Goal: Information Seeking & Learning: Learn about a topic

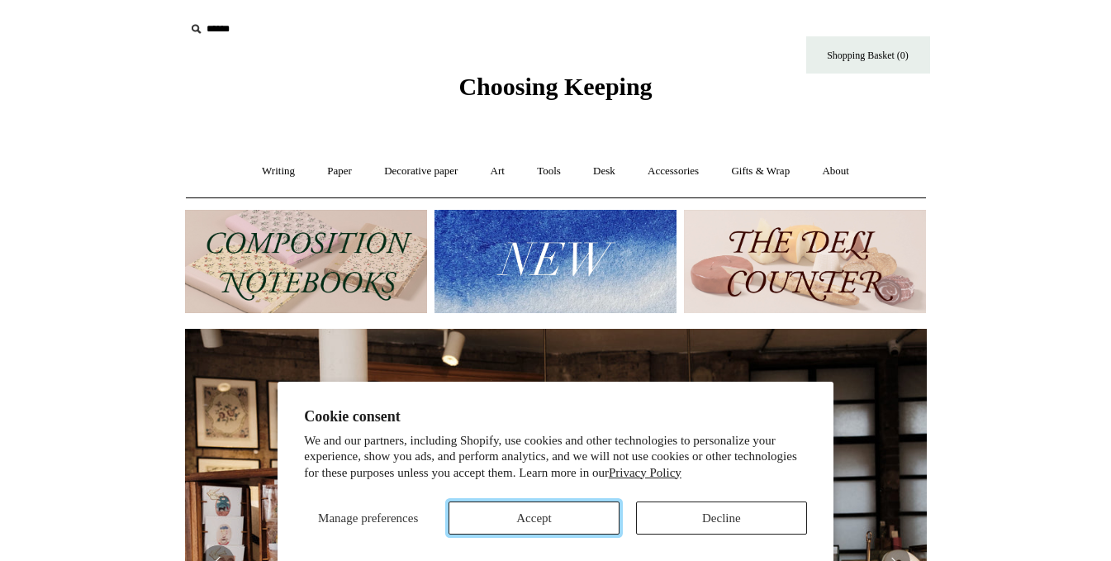
click at [548, 525] on button "Accept" at bounding box center [533, 517] width 171 height 33
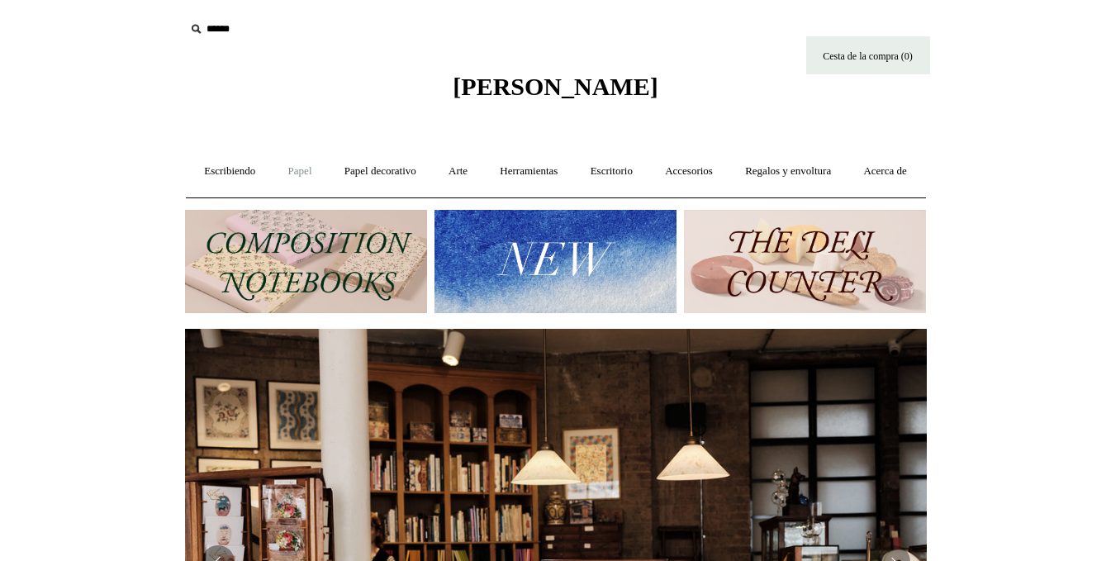
click at [312, 172] on font "Papel" at bounding box center [300, 170] width 24 height 12
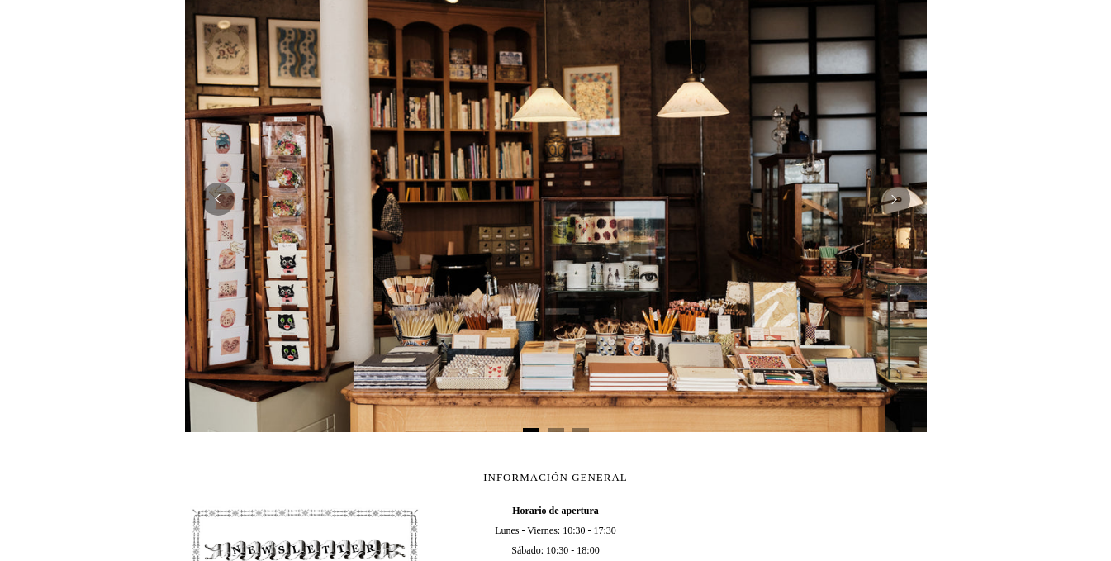
scroll to position [444, 0]
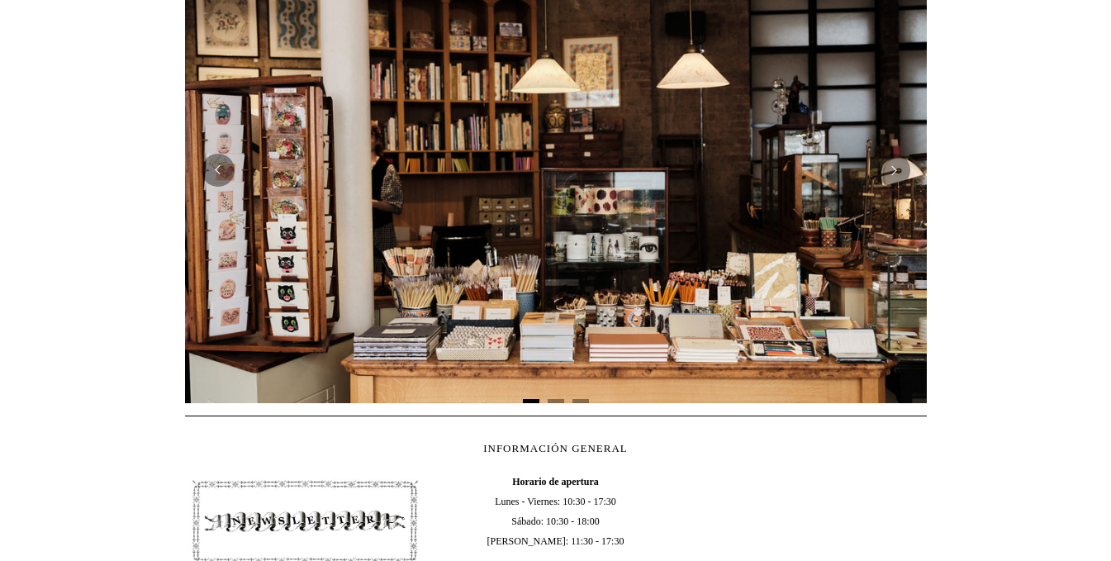
click at [846, 311] on img at bounding box center [556, 170] width 742 height 466
click at [895, 187] on button "Próximo" at bounding box center [893, 170] width 33 height 33
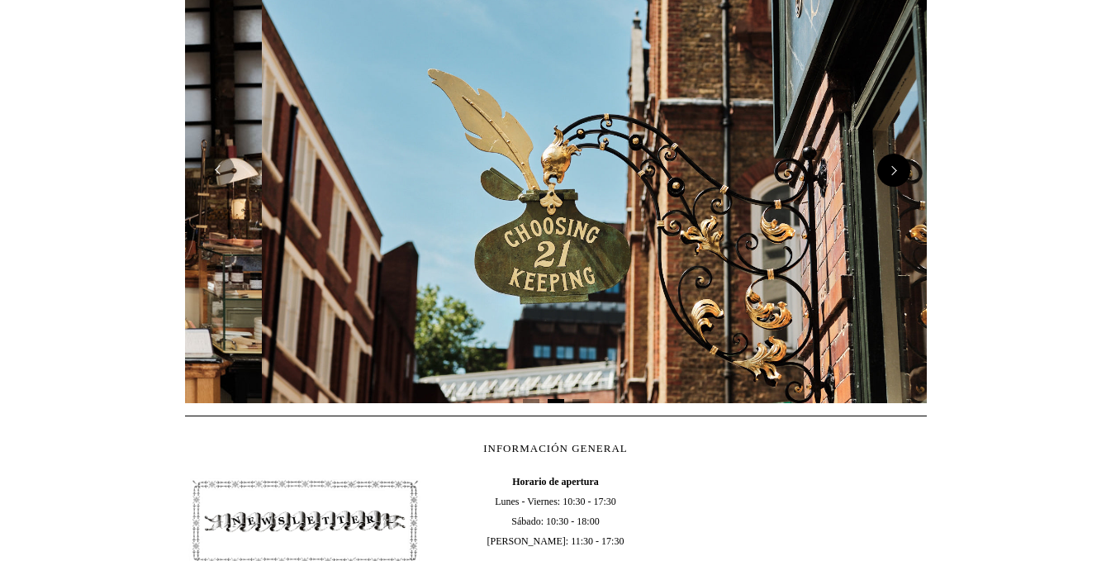
scroll to position [0, 742]
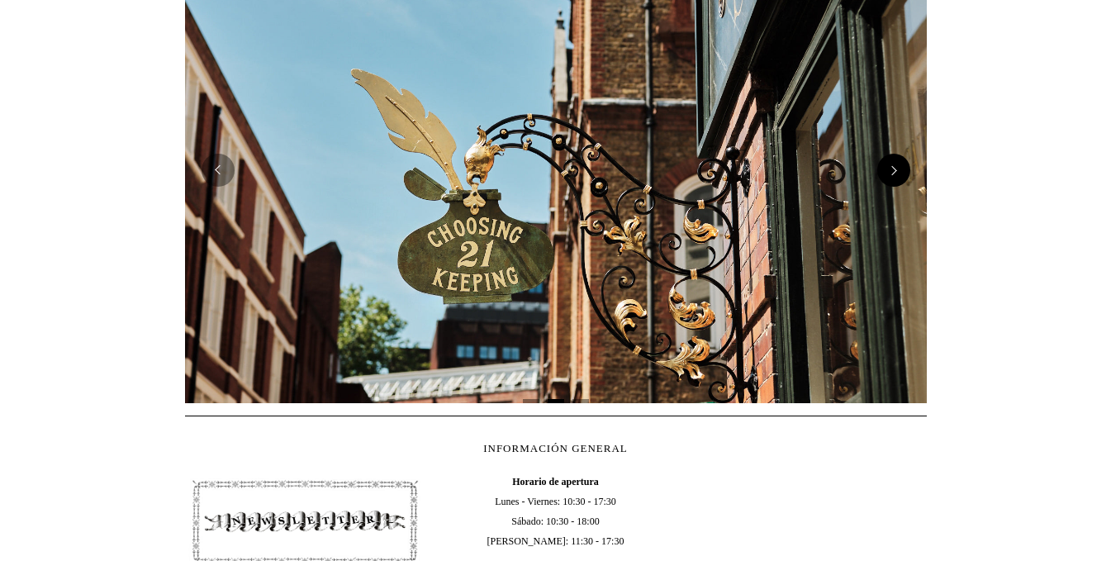
click at [895, 187] on button "Próximo" at bounding box center [893, 170] width 33 height 33
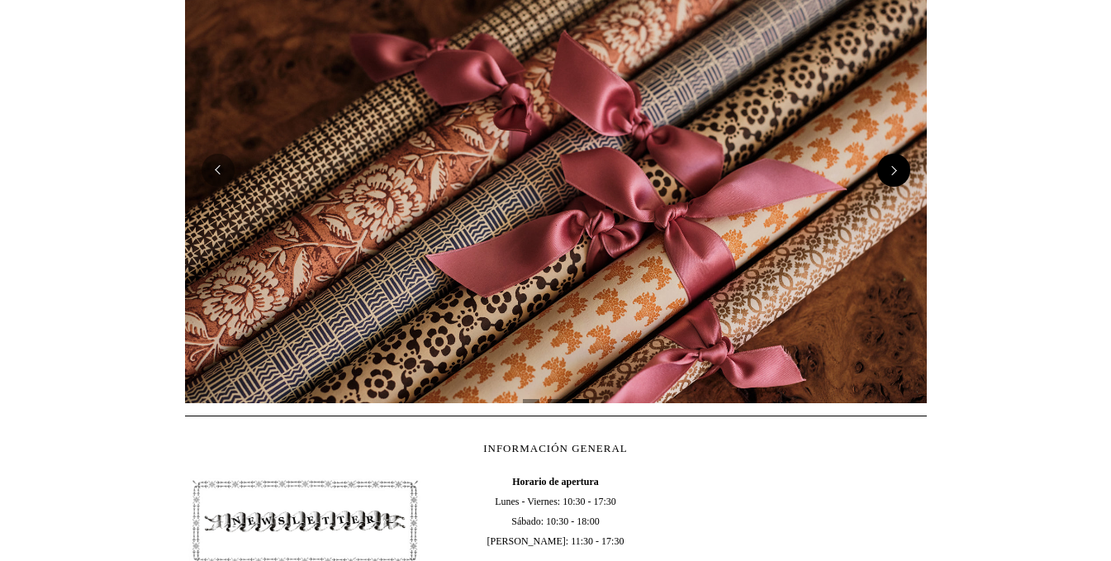
click at [892, 187] on button "Próximo" at bounding box center [893, 170] width 33 height 33
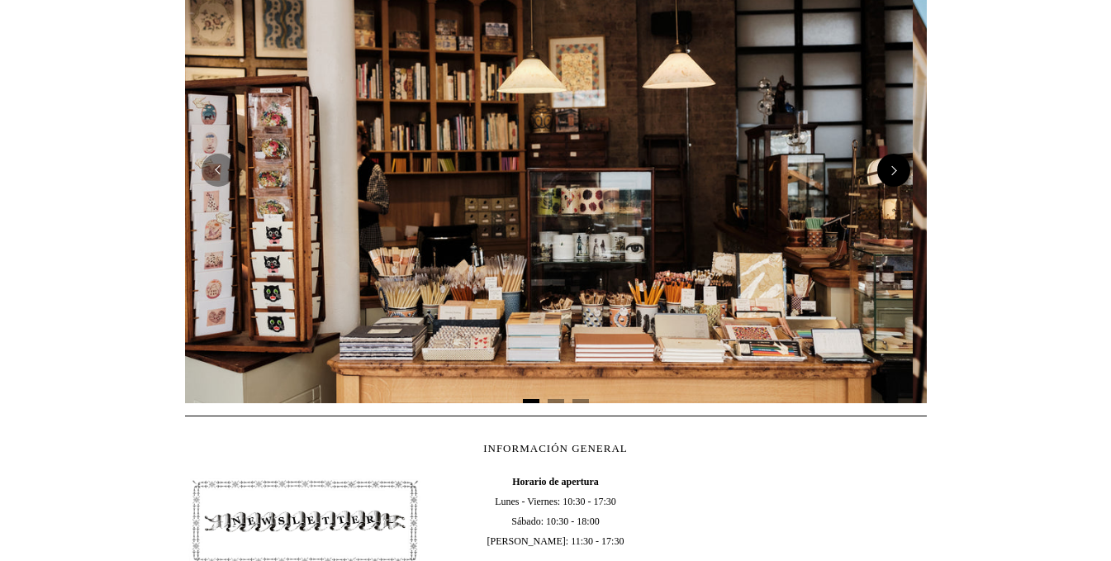
scroll to position [0, 0]
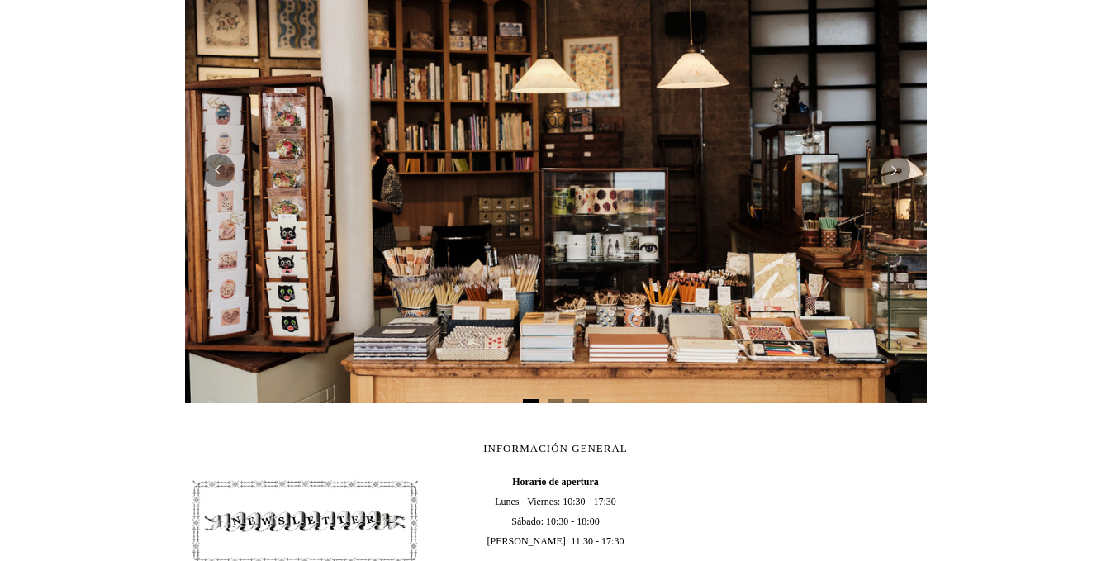
click at [763, 366] on img at bounding box center [556, 170] width 742 height 466
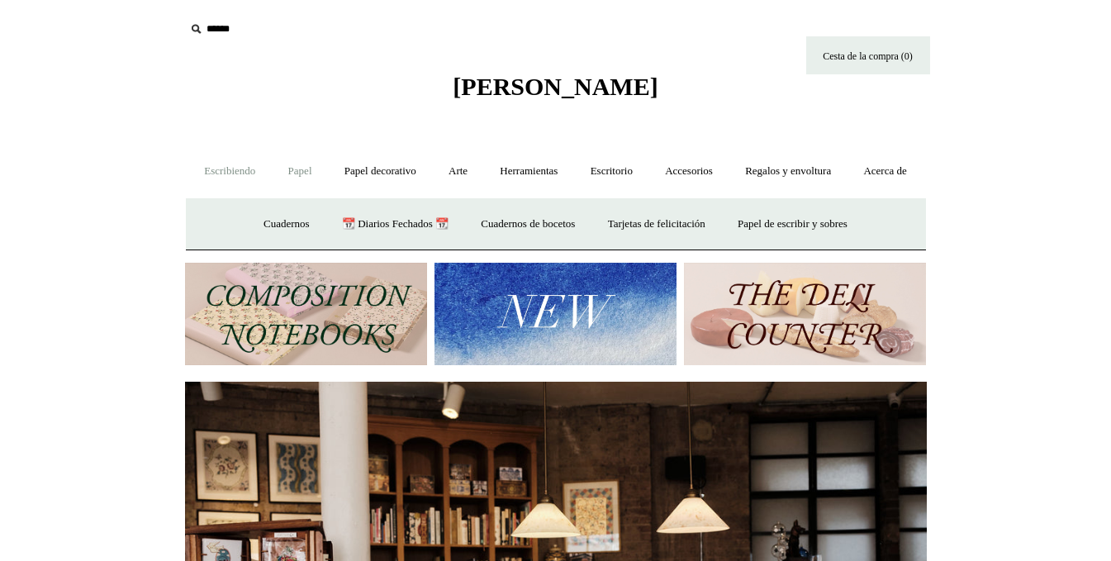
click at [241, 172] on font "Escribiendo" at bounding box center [229, 170] width 51 height 12
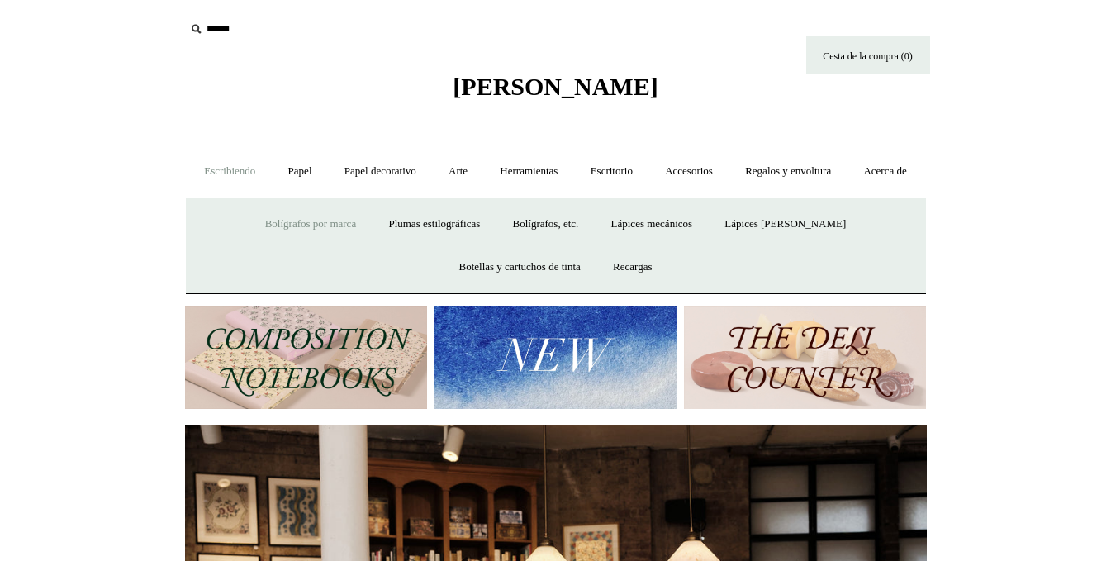
click at [333, 230] on font "Bolígrafos por marca" at bounding box center [310, 223] width 91 height 12
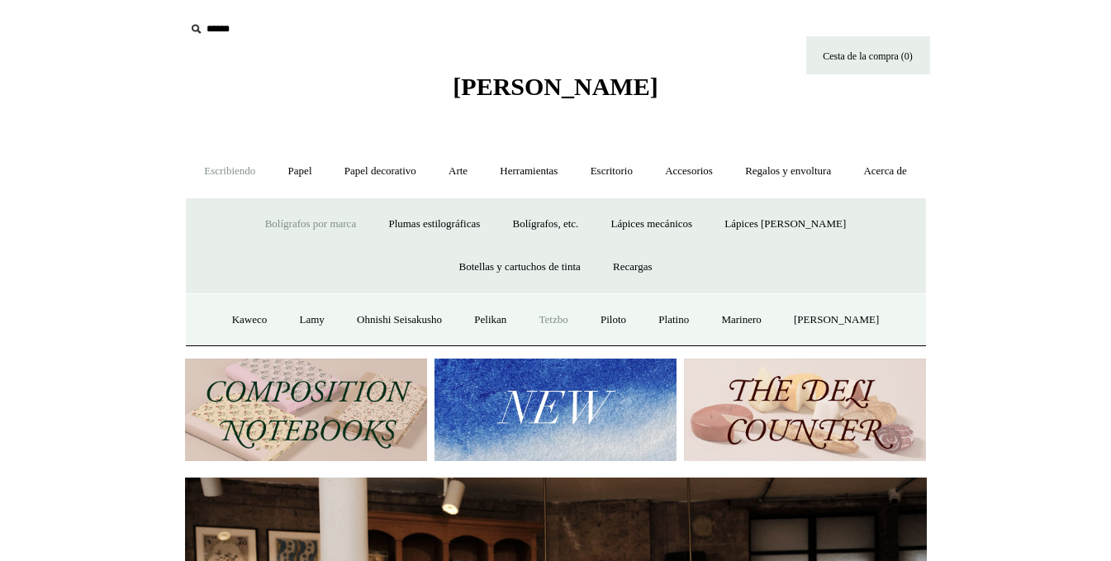
click at [567, 325] on font "Tetzbo" at bounding box center [553, 319] width 29 height 12
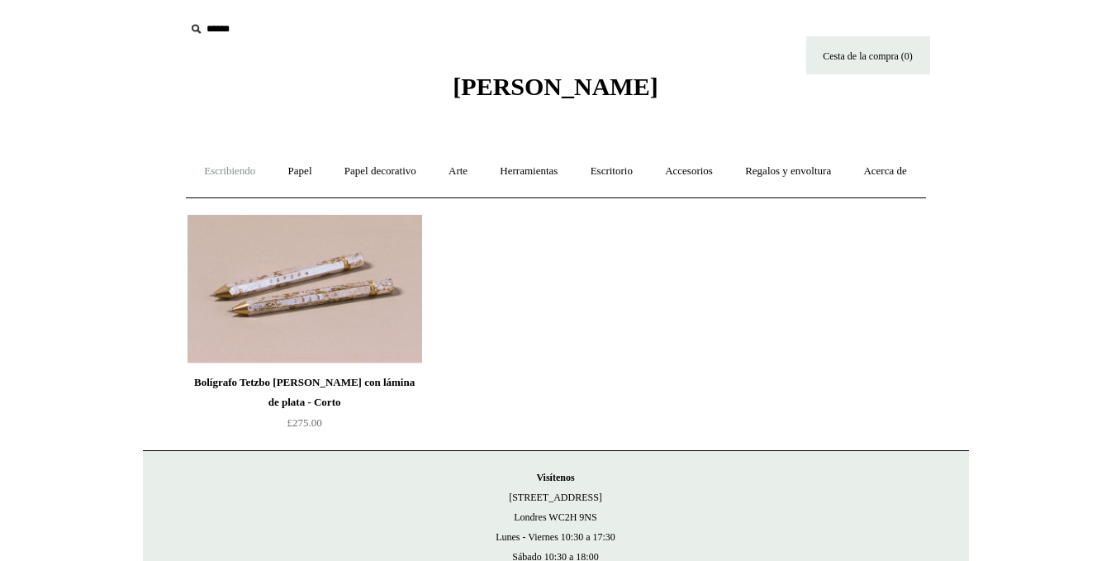
click at [236, 167] on font "Escribiendo" at bounding box center [229, 170] width 51 height 12
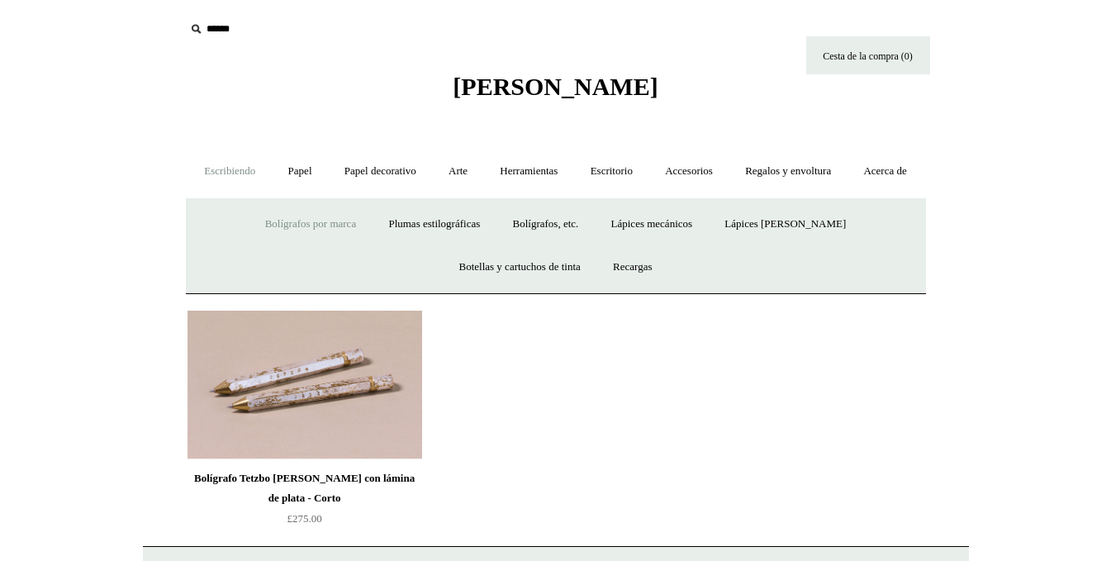
click at [330, 230] on font "Bolígrafos por marca" at bounding box center [310, 223] width 91 height 12
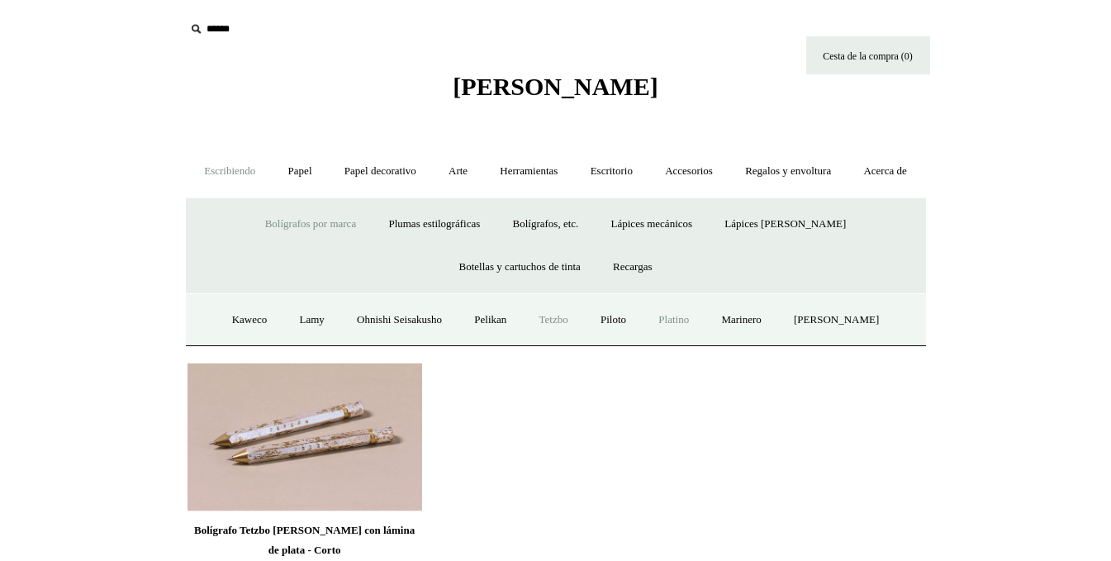
click at [689, 325] on font "Platino" at bounding box center [673, 319] width 31 height 12
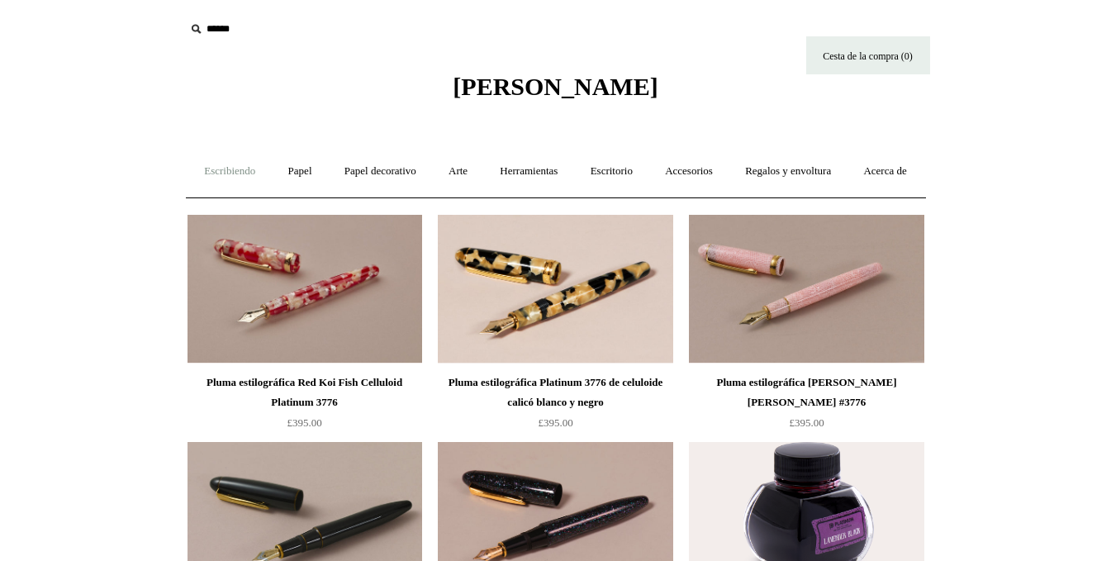
click at [235, 173] on font "Escribiendo" at bounding box center [229, 170] width 51 height 12
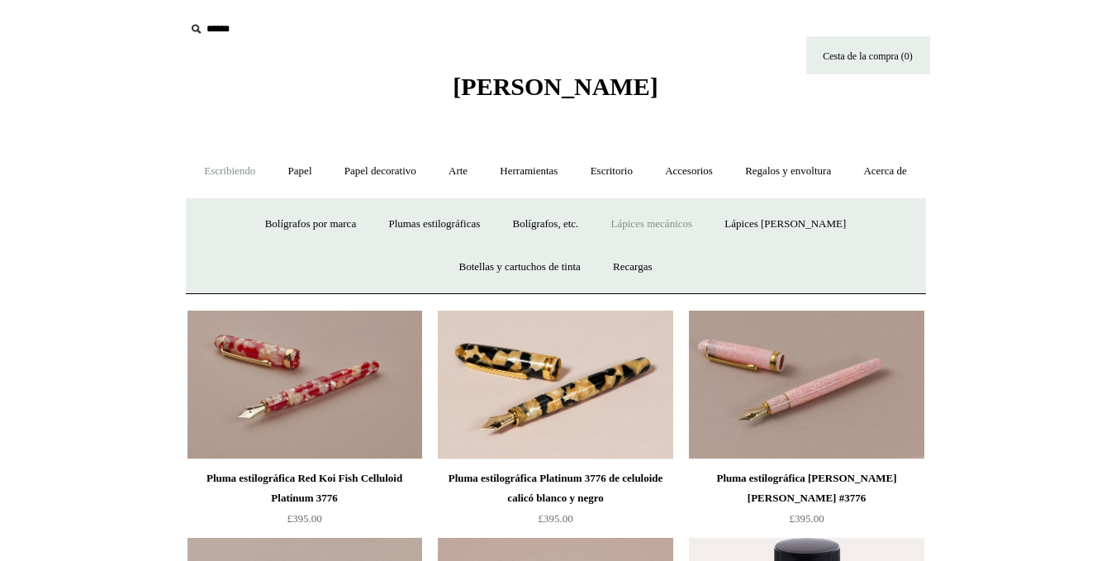
click at [676, 230] on font "Lápices mecánicos" at bounding box center [652, 223] width 82 height 12
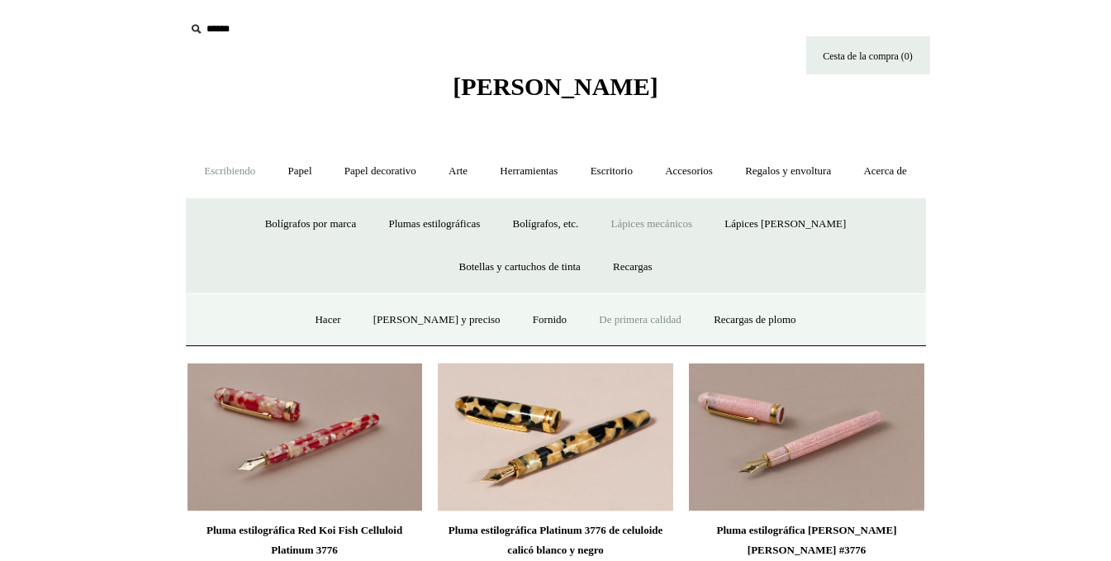
click at [623, 325] on font "De primera calidad" at bounding box center [640, 319] width 83 height 12
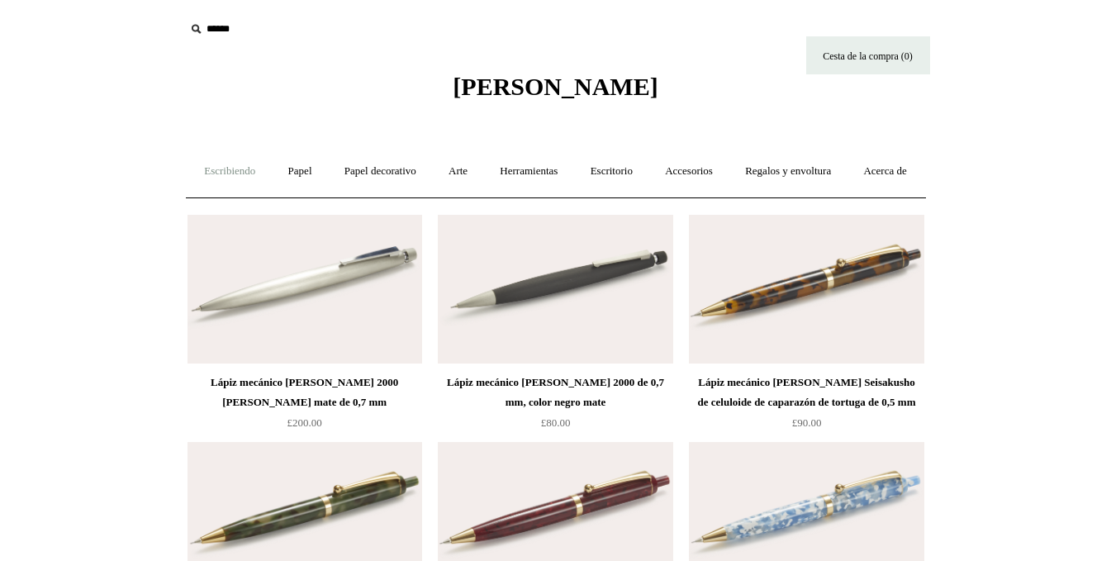
click at [255, 176] on font "Escribiendo" at bounding box center [229, 170] width 51 height 12
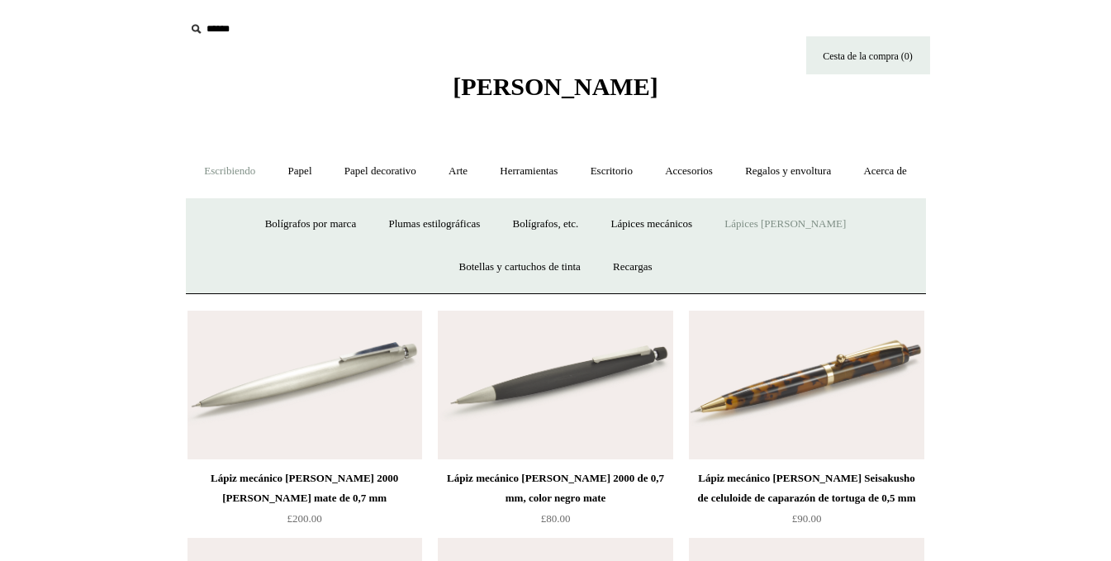
click at [781, 230] on font "Lápices [PERSON_NAME]" at bounding box center [784, 223] width 121 height 12
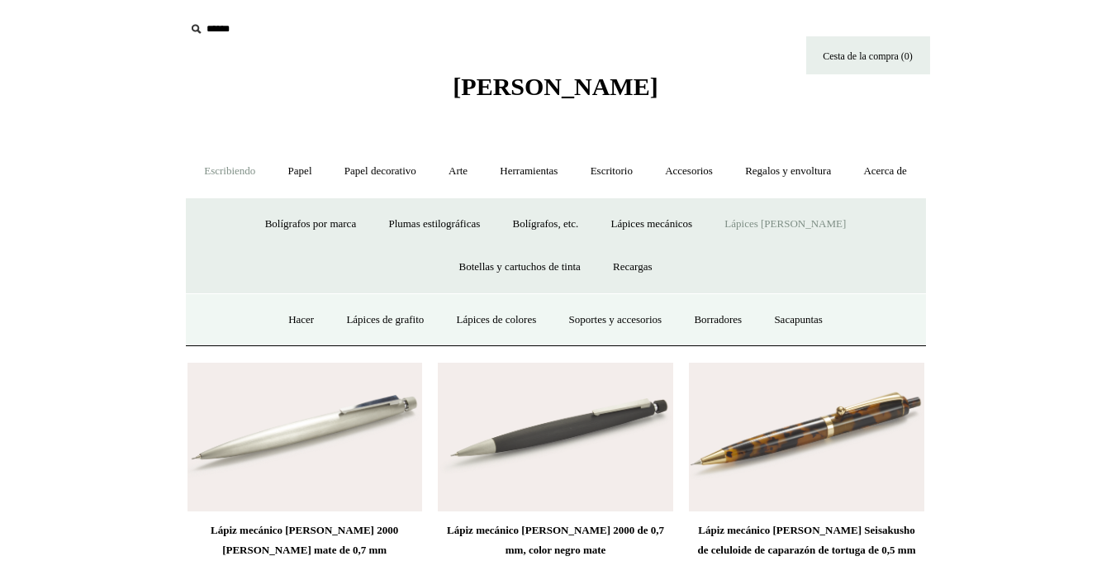
click at [784, 230] on font "Lápices [PERSON_NAME]" at bounding box center [784, 223] width 121 height 12
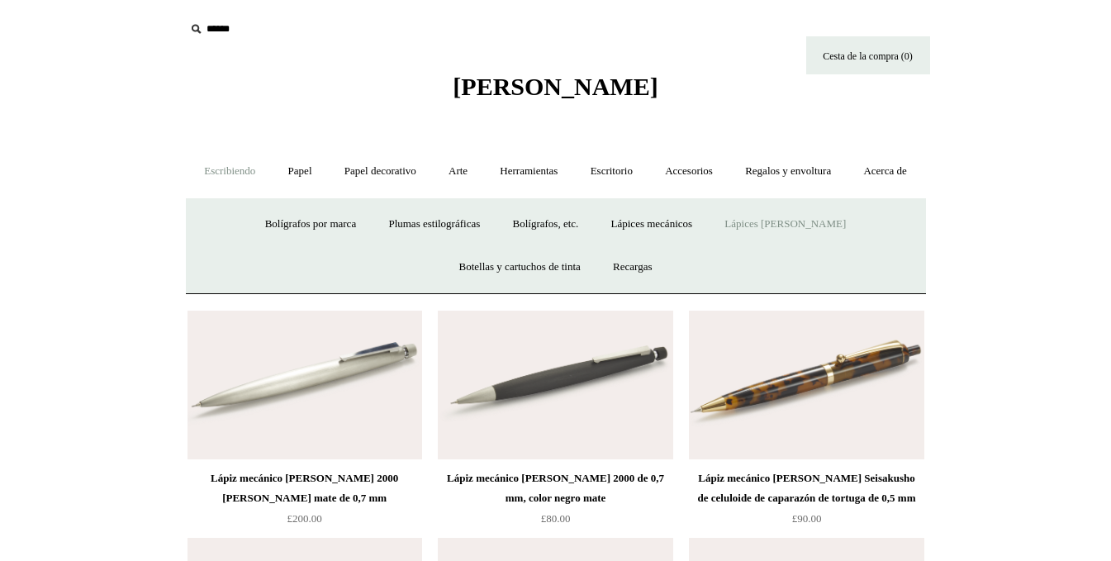
click at [784, 230] on font "Lápices [PERSON_NAME]" at bounding box center [784, 223] width 121 height 12
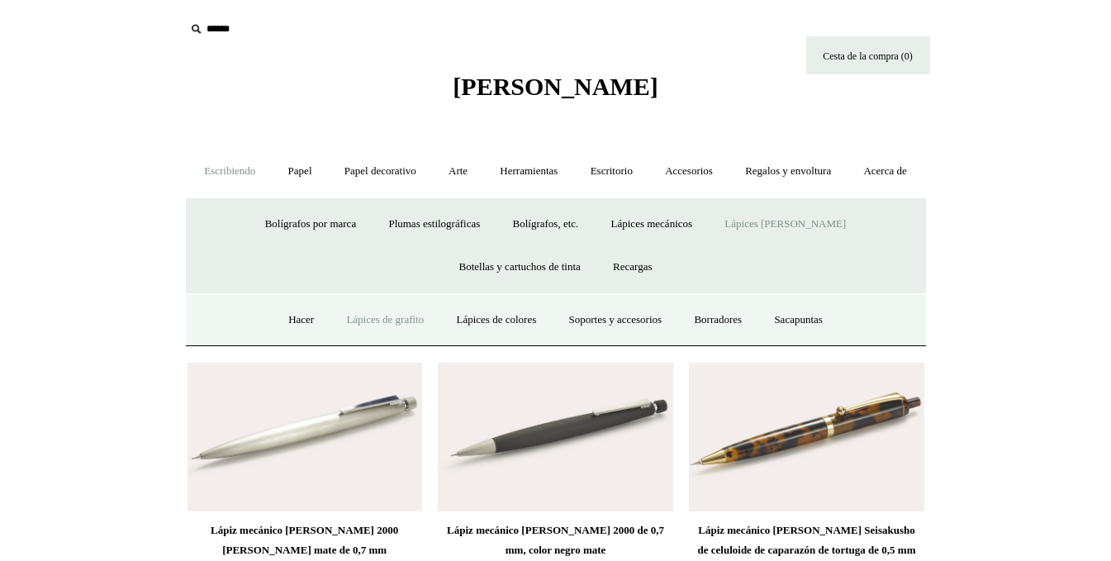
click at [369, 325] on font "Lápices de grafito" at bounding box center [385, 319] width 78 height 12
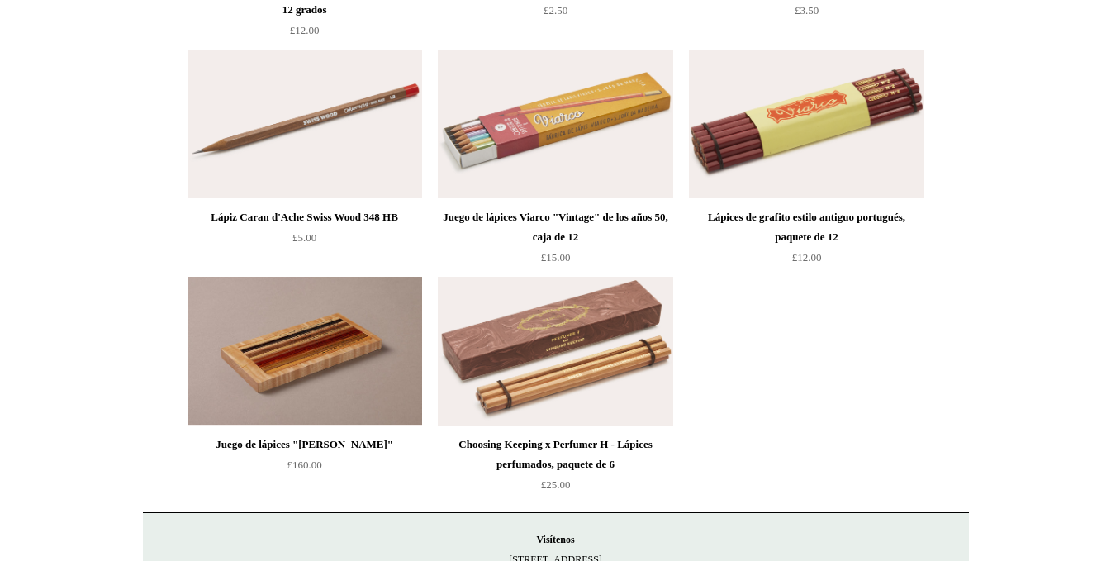
scroll to position [991, 0]
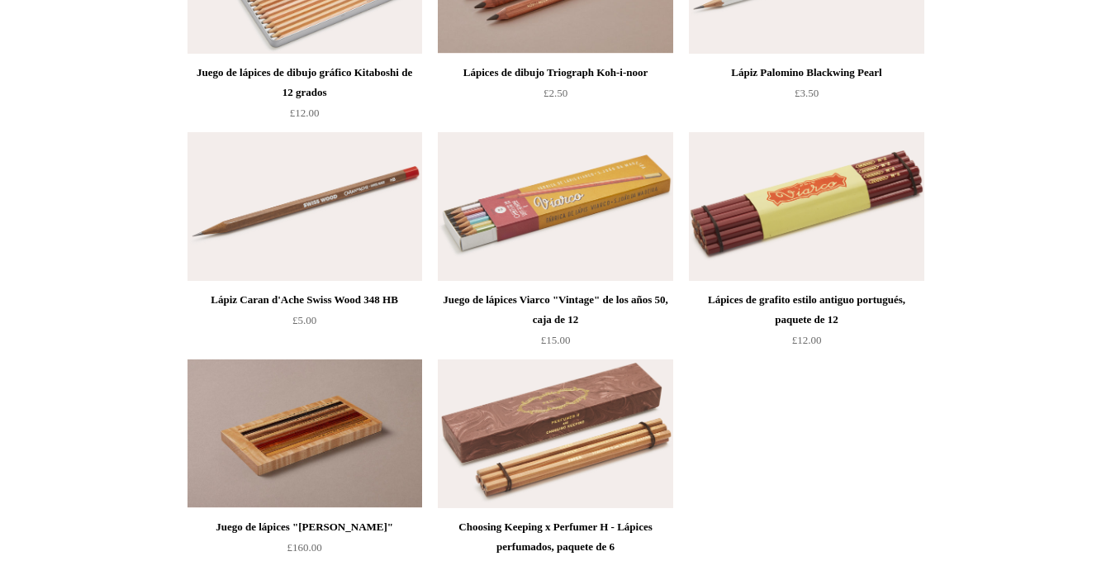
click at [309, 251] on img at bounding box center [304, 206] width 235 height 149
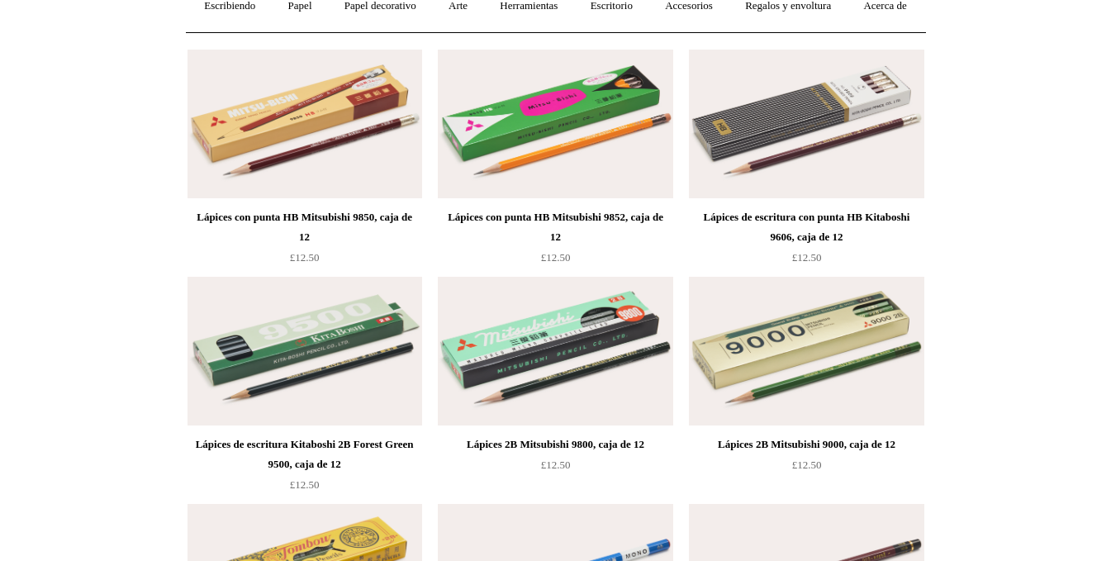
scroll to position [83, 0]
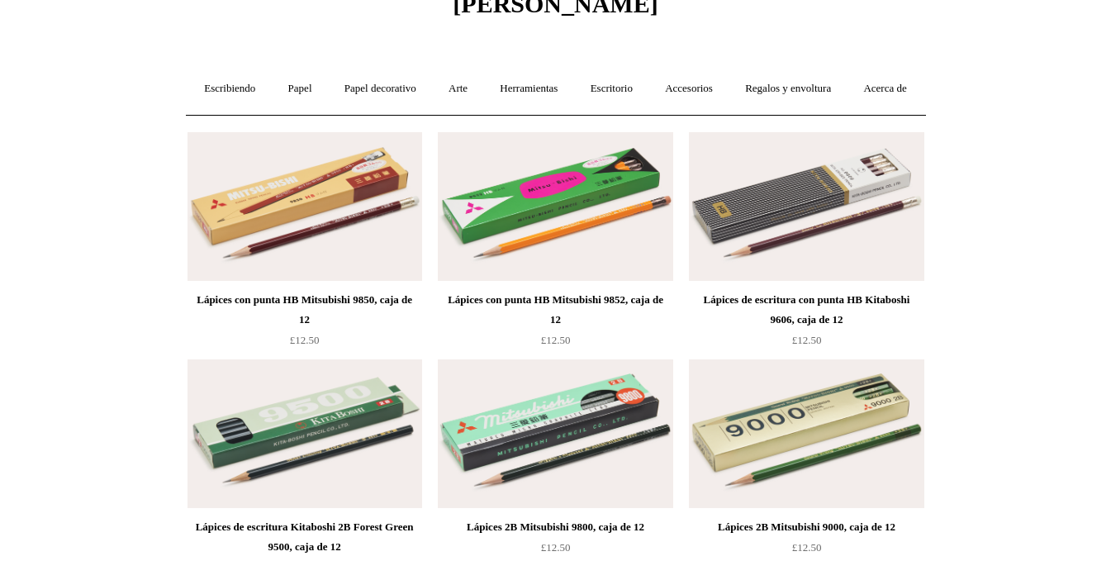
click at [550, 268] on img at bounding box center [555, 206] width 235 height 149
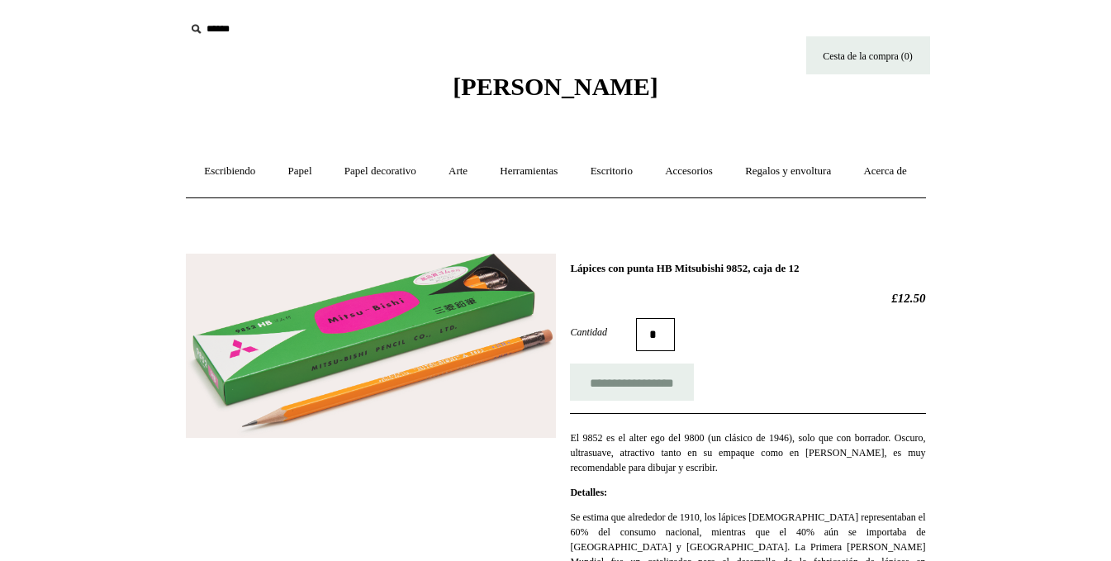
click at [382, 387] on img at bounding box center [371, 346] width 370 height 184
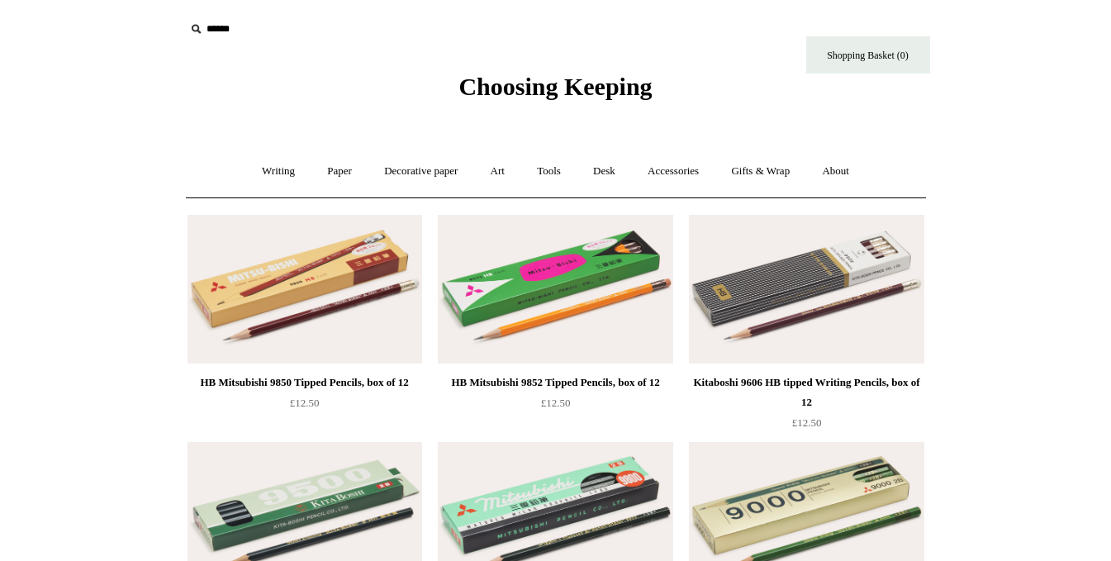
scroll to position [83, 0]
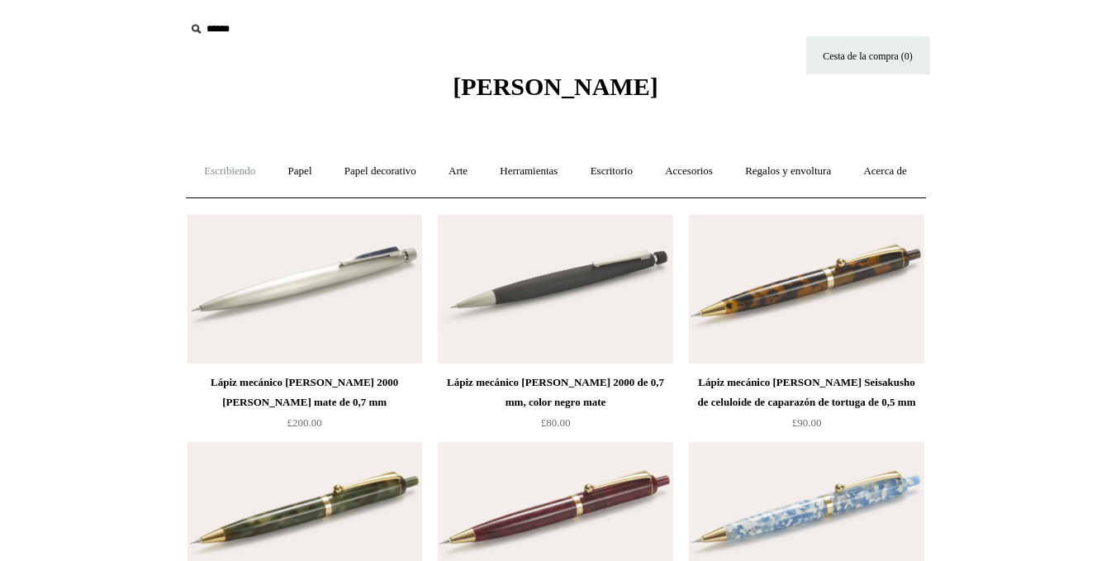
click at [243, 171] on font "Escribiendo" at bounding box center [229, 170] width 51 height 12
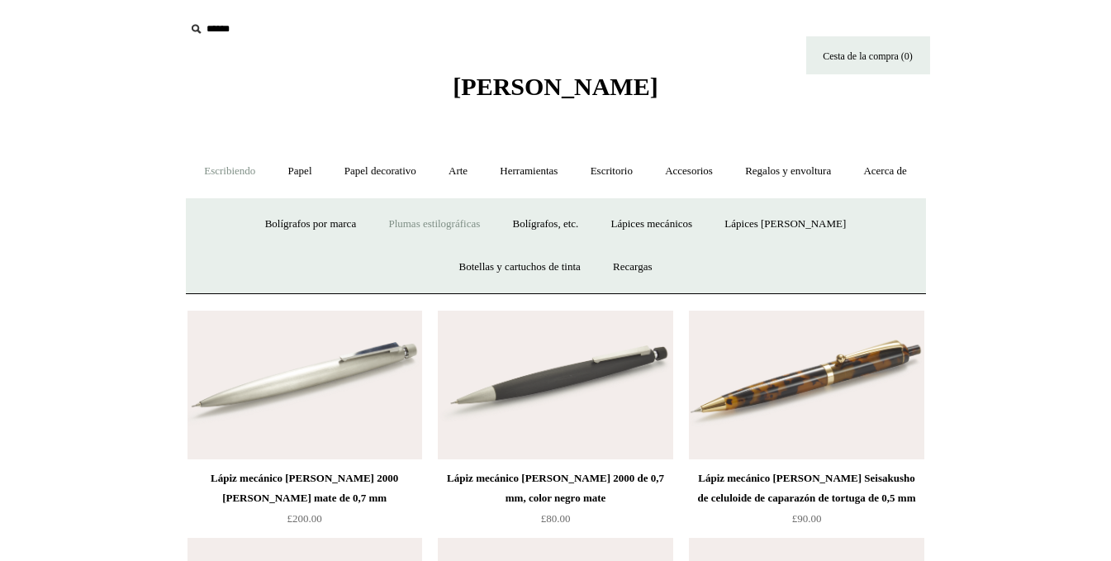
click at [478, 230] on font "Plumas estilográficas" at bounding box center [434, 223] width 92 height 12
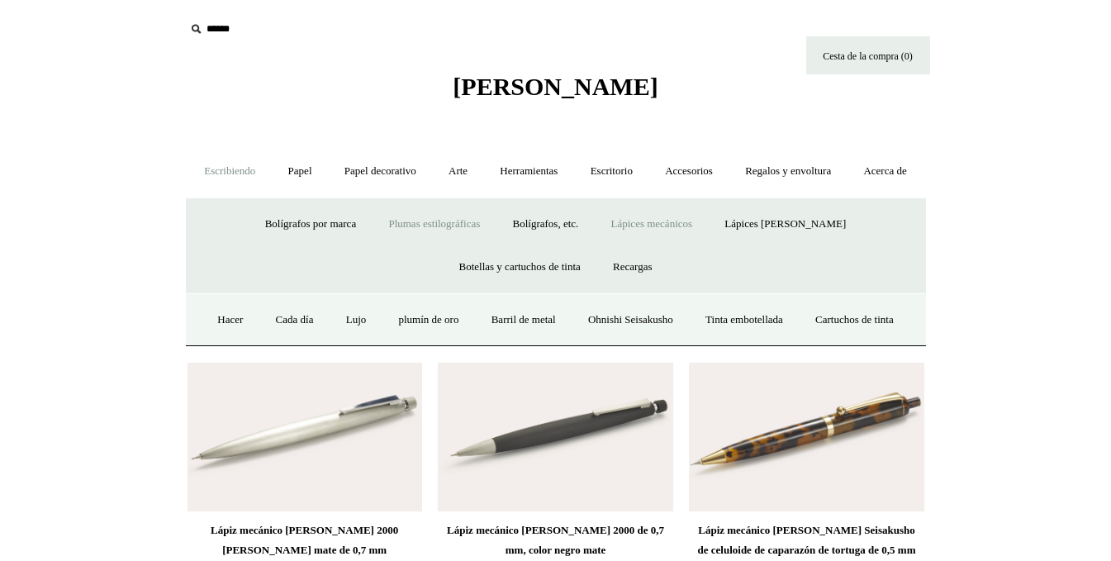
click at [690, 230] on font "Lápices mecánicos" at bounding box center [652, 223] width 82 height 12
click at [427, 325] on font "[PERSON_NAME] y preciso" at bounding box center [436, 319] width 127 height 12
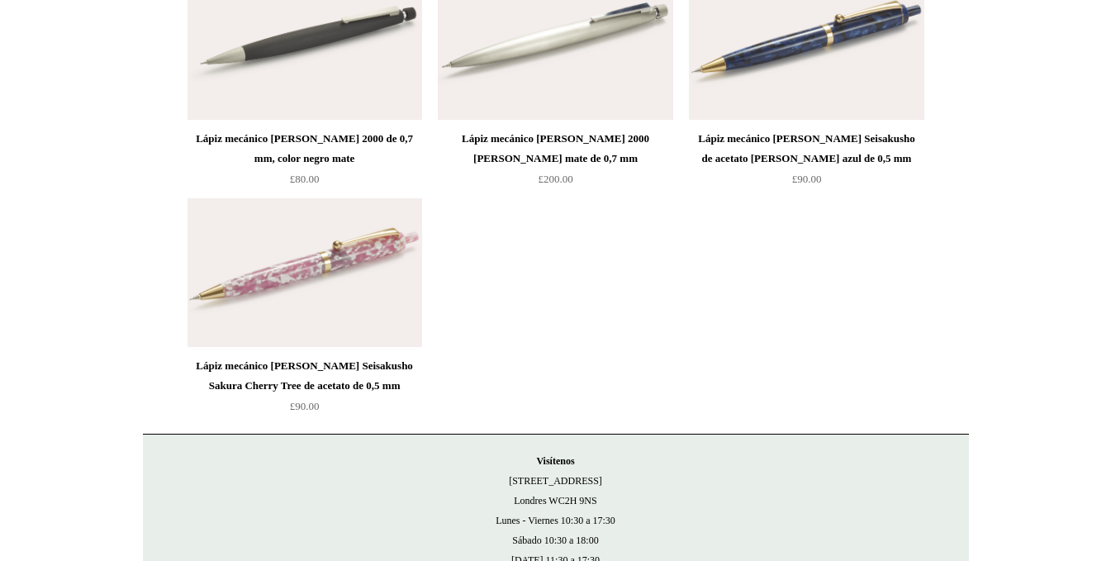
scroll to position [1156, 0]
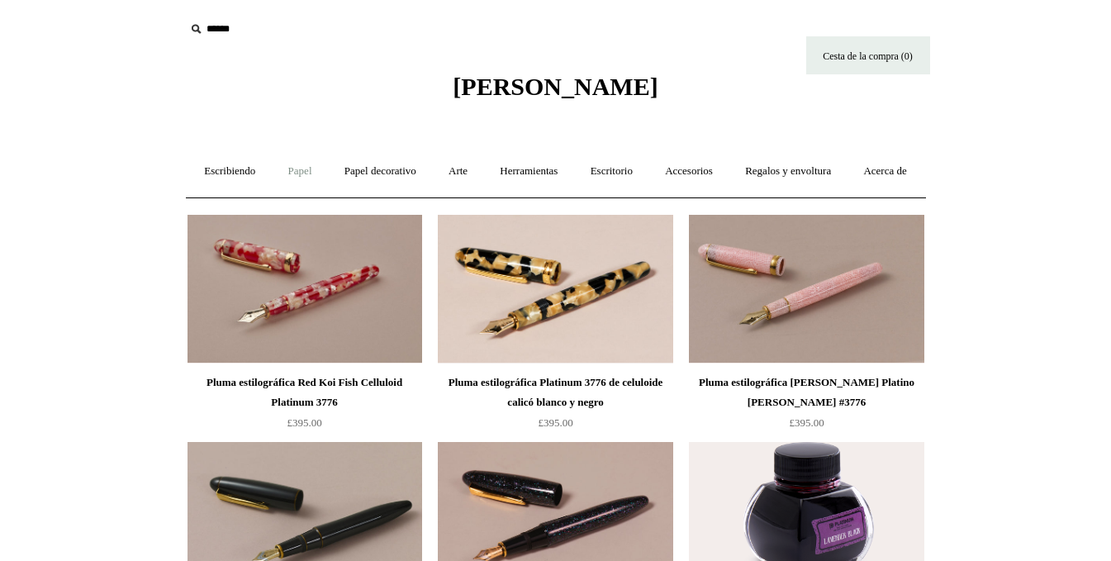
click at [312, 170] on font "Papel" at bounding box center [300, 170] width 24 height 12
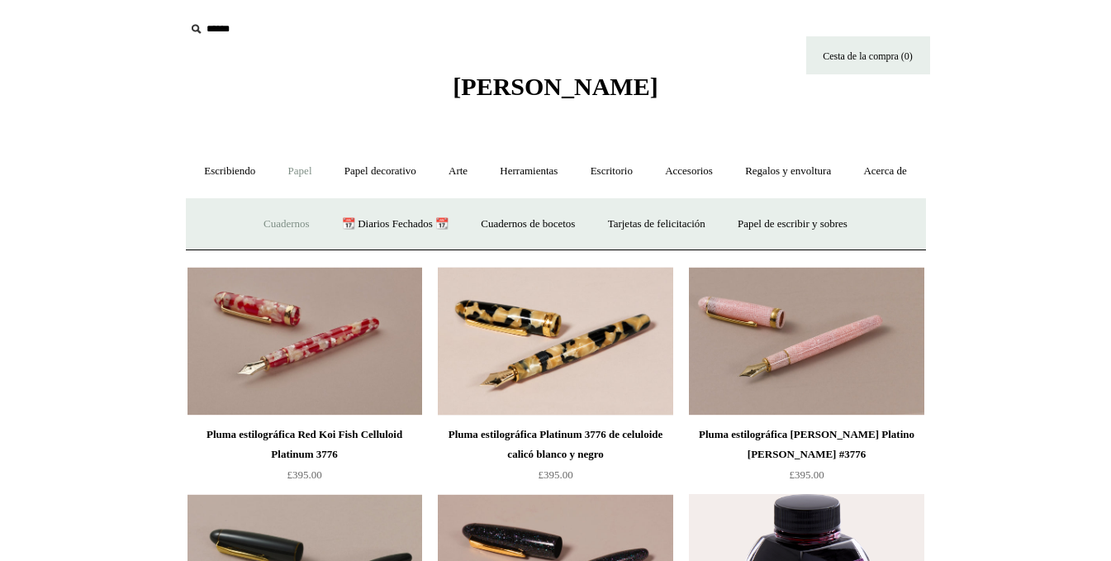
click at [278, 230] on font "Cuadernos" at bounding box center [286, 223] width 46 height 12
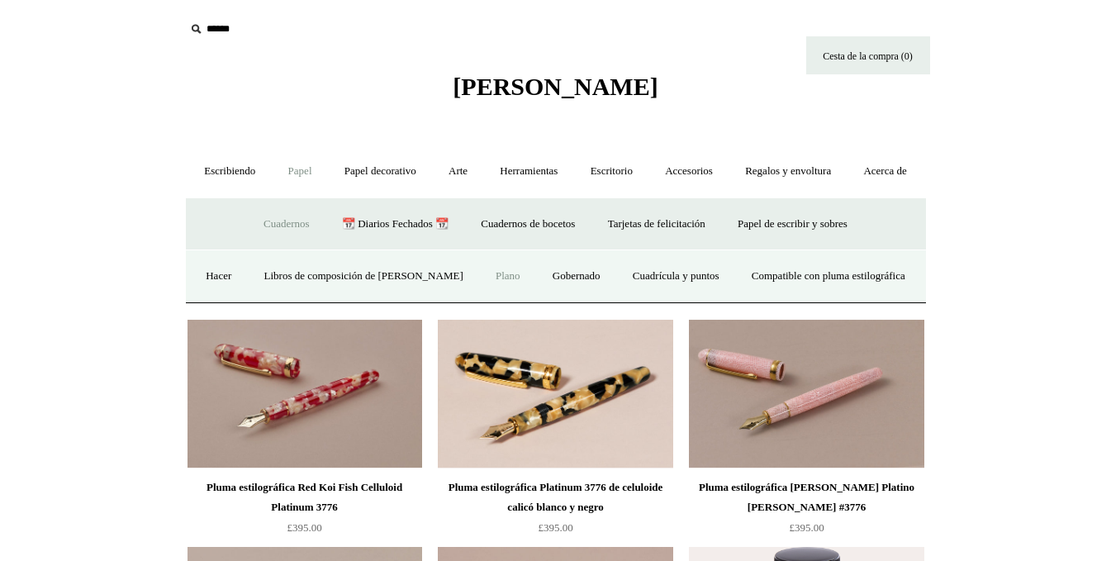
click at [496, 282] on font "Plano" at bounding box center [508, 275] width 25 height 12
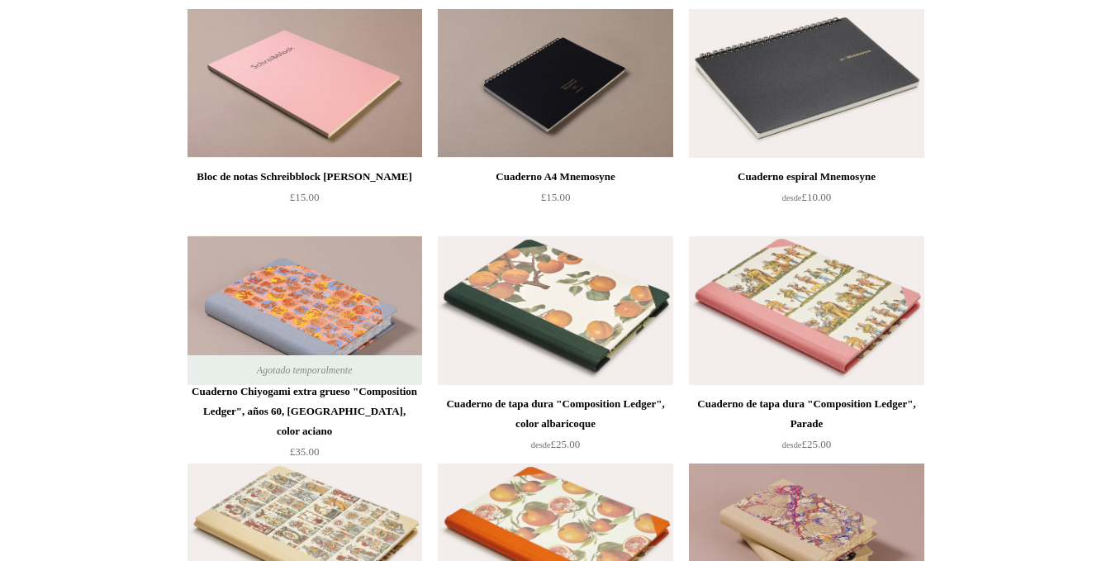
scroll to position [3882, 0]
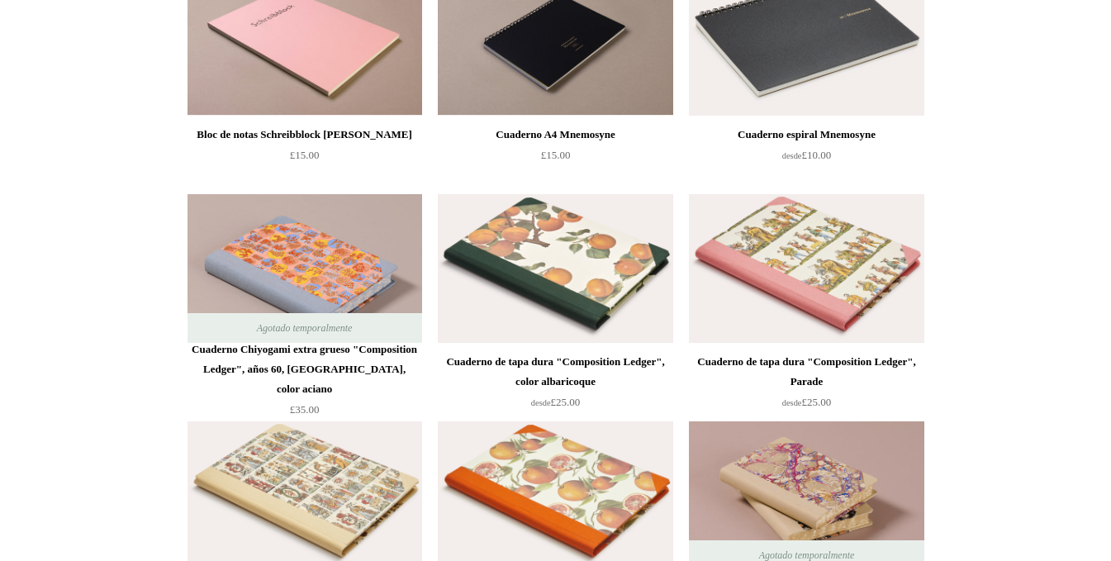
click at [814, 71] on img at bounding box center [806, 41] width 235 height 149
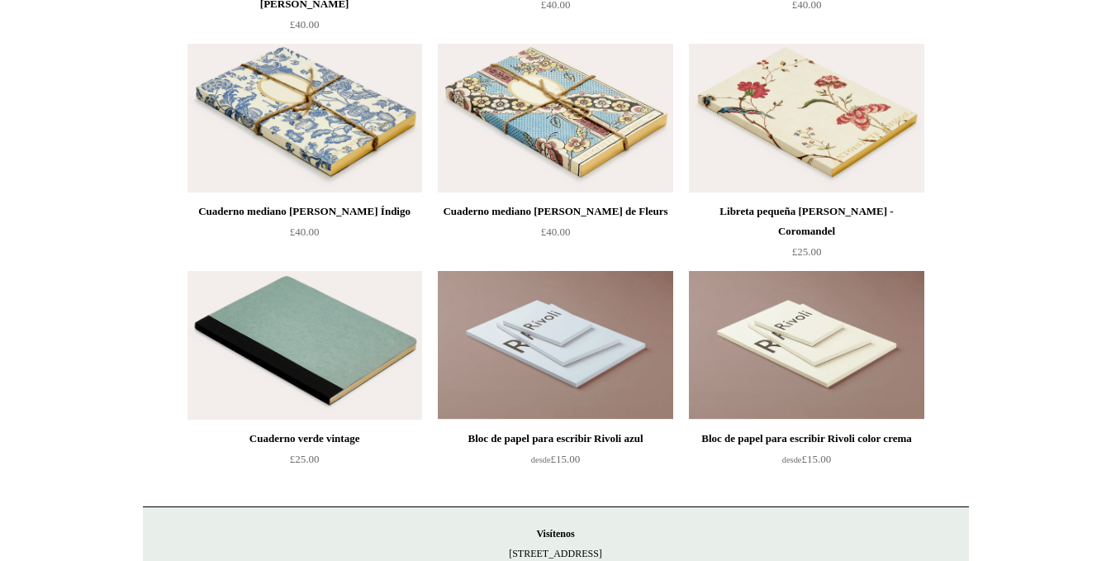
scroll to position [6875, 0]
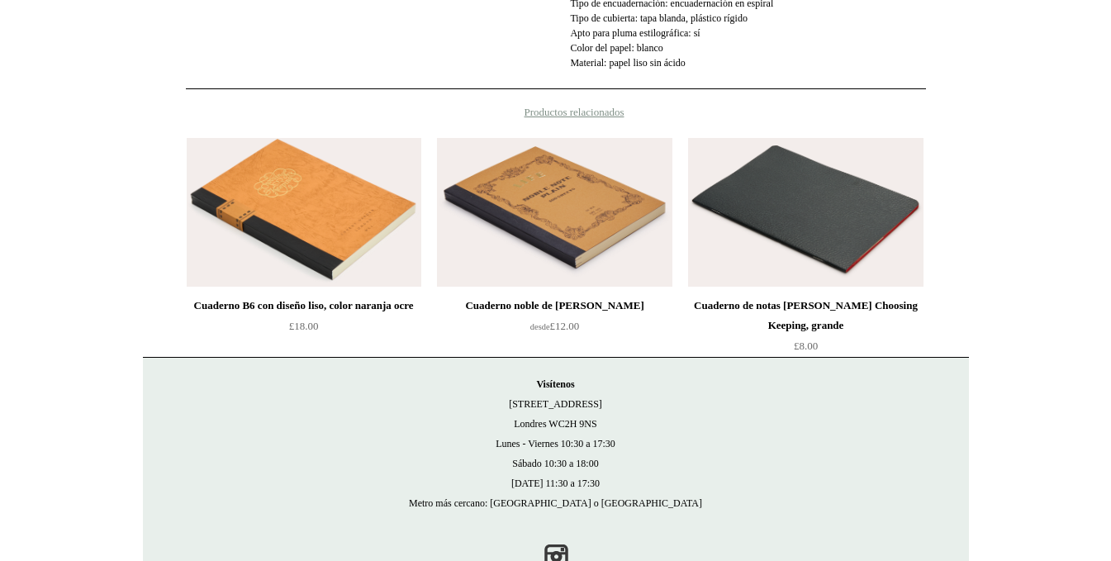
scroll to position [991, 0]
